Goal: Task Accomplishment & Management: Manage account settings

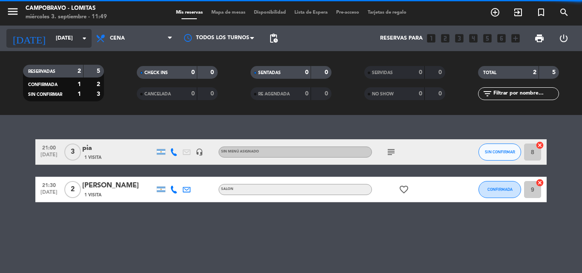
click at [59, 43] on input "[DATE]" at bounding box center [88, 38] width 72 height 14
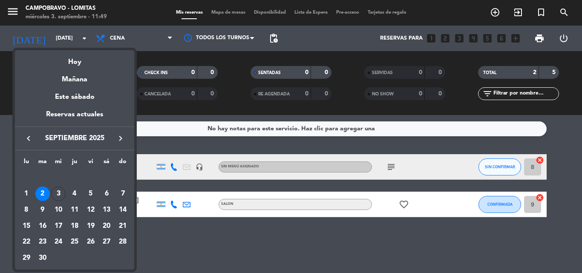
click at [168, 228] on div at bounding box center [291, 136] width 582 height 273
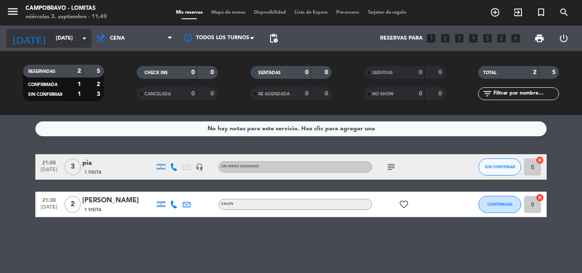
click at [60, 44] on input "[DATE]" at bounding box center [88, 38] width 72 height 14
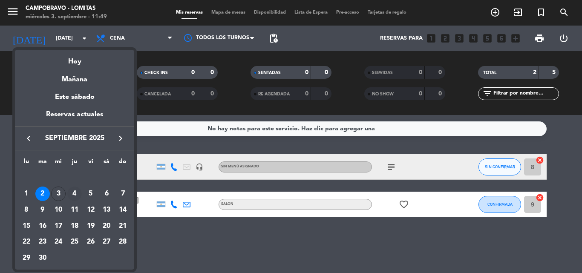
click at [69, 197] on div "4" at bounding box center [74, 194] width 14 height 14
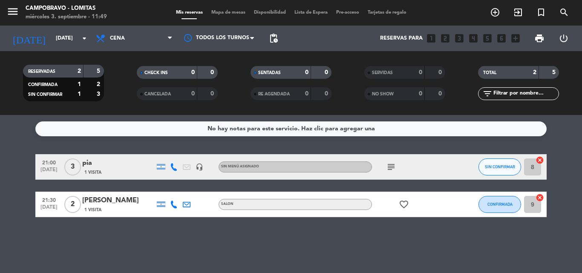
type input "[DEMOGRAPHIC_DATA][DATE]"
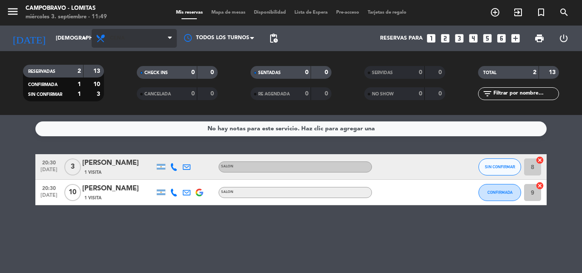
click at [95, 35] on span "Cena" at bounding box center [134, 38] width 85 height 19
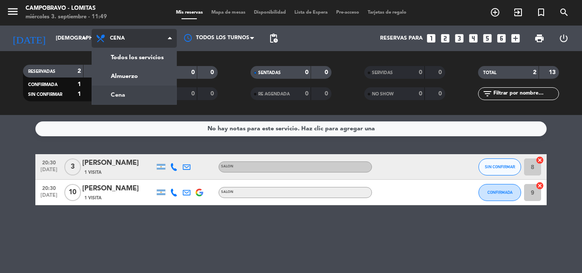
click at [111, 61] on div "menu Campobravo - Lomitas [DATE] 3. septiembre - 11:49 Mis reservas Mapa de mes…" at bounding box center [291, 57] width 582 height 115
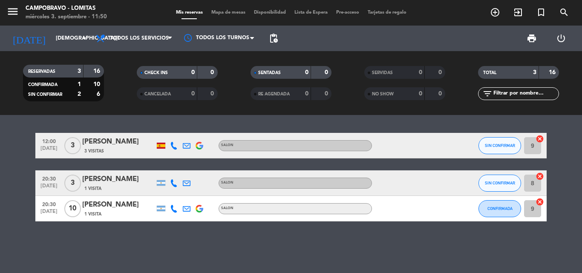
click at [98, 146] on div "[PERSON_NAME]" at bounding box center [118, 141] width 72 height 11
